Goal: Transaction & Acquisition: Book appointment/travel/reservation

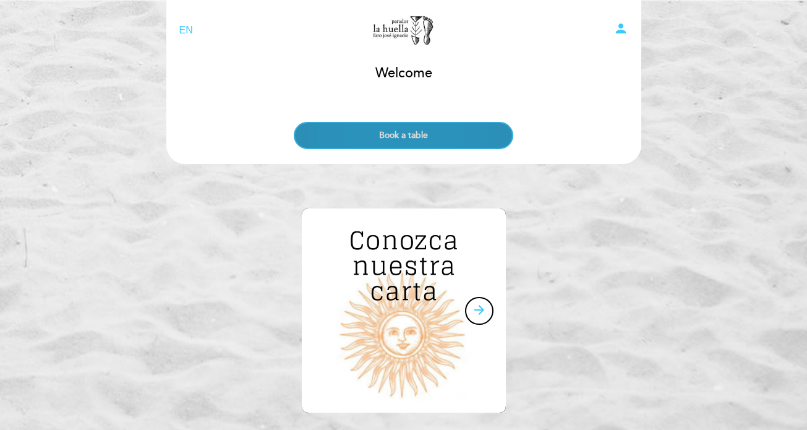
click at [335, 130] on button "Book a table" at bounding box center [403, 135] width 219 height 27
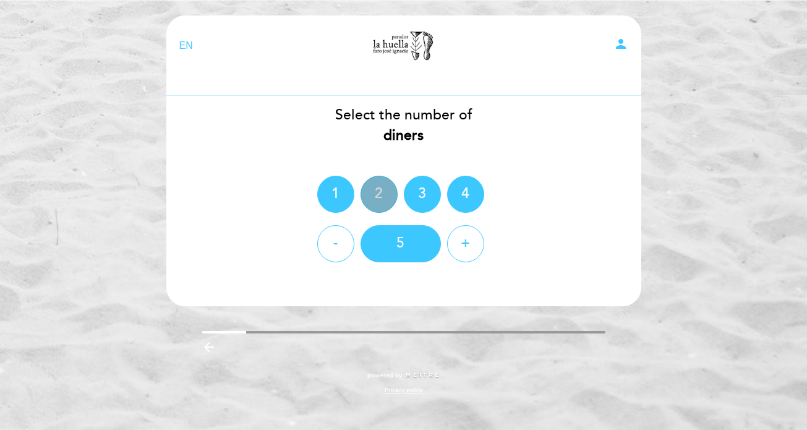
click at [384, 196] on div "2" at bounding box center [378, 194] width 37 height 37
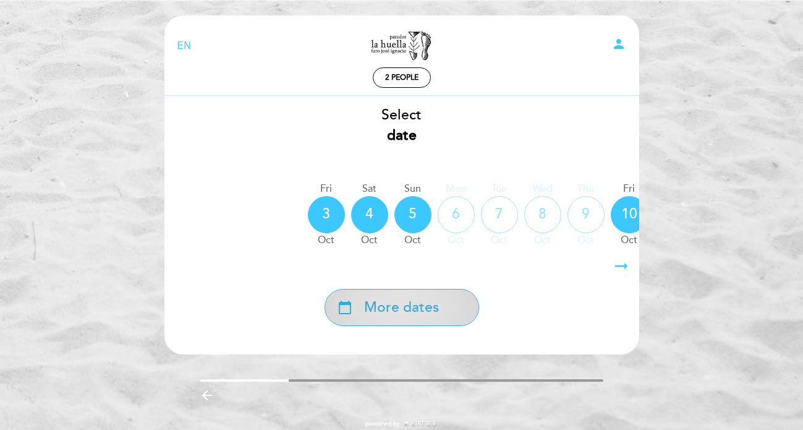
click at [388, 318] on span "More dates" at bounding box center [401, 307] width 75 height 20
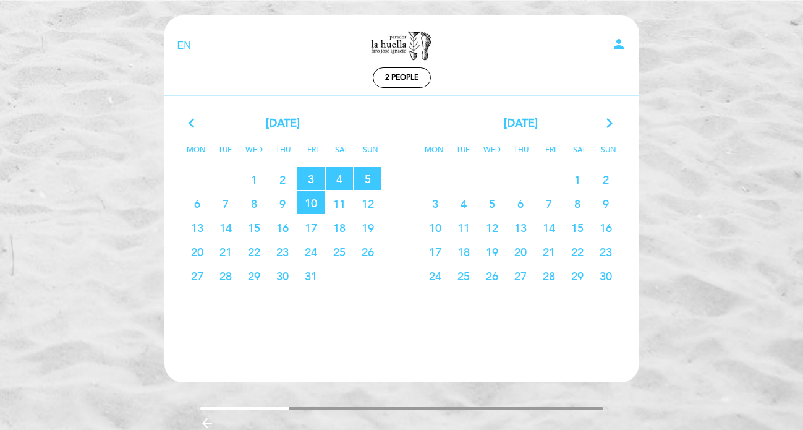
click at [469, 232] on span "11" at bounding box center [463, 227] width 27 height 23
click at [335, 211] on span "11" at bounding box center [339, 203] width 27 height 23
click at [608, 122] on icon "arrow_forward_ios" at bounding box center [609, 124] width 11 height 16
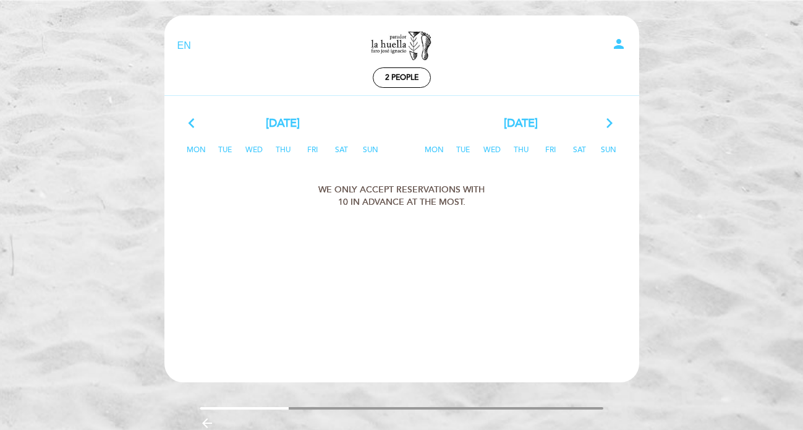
click at [195, 119] on icon "arrow_back_ios" at bounding box center [194, 124] width 11 height 16
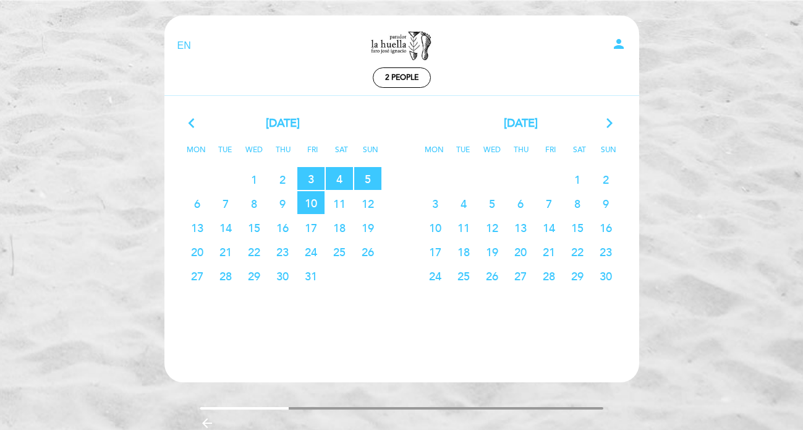
click at [339, 202] on span "11" at bounding box center [339, 203] width 27 height 23
click at [304, 206] on span "10 RESERVATIONS AVAILABLE" at bounding box center [310, 202] width 27 height 23
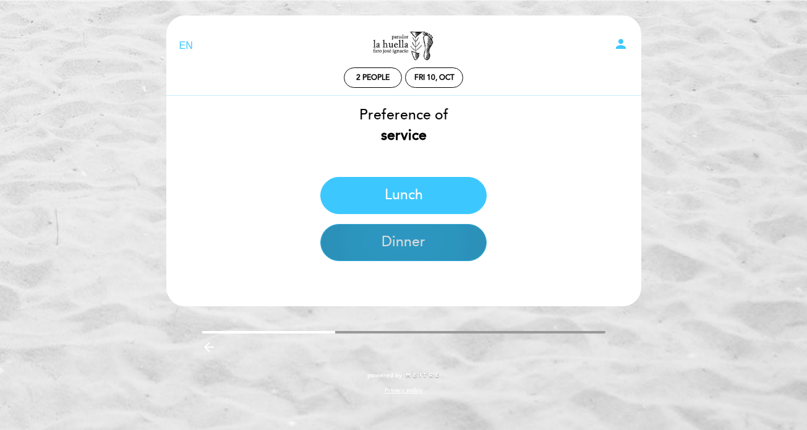
click at [365, 252] on button "Dinner" at bounding box center [403, 242] width 166 height 37
